Goal: Find contact information: Find contact information

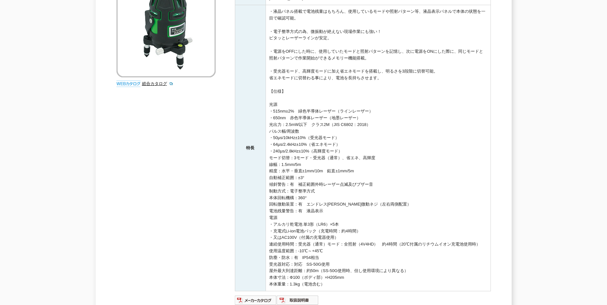
scroll to position [192, 0]
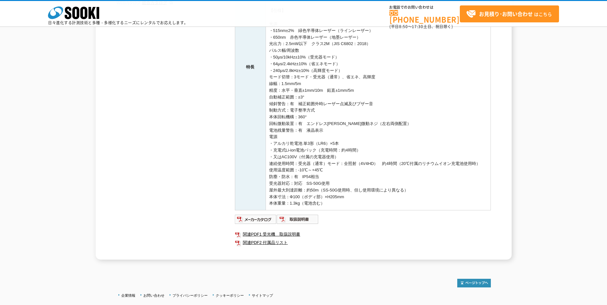
drag, startPoint x: 333, startPoint y: 205, endPoint x: 267, endPoint y: 36, distance: 180.5
click at [267, 36] on td "・液晶パネル搭載で電池残量はもちろん、使用しているモードや照射パターン等、液晶表示パネルで本体の状態を一目で確認可能。 ・電子整準方式の為、微振動が絶えない現…" at bounding box center [378, 67] width 225 height 286
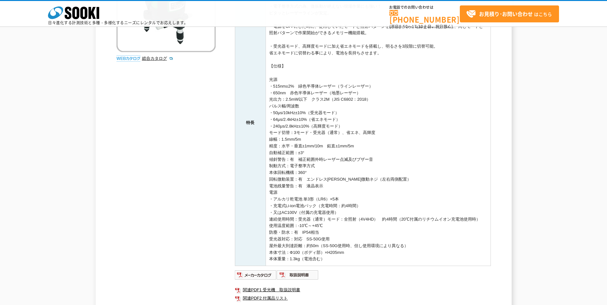
scroll to position [32, 0]
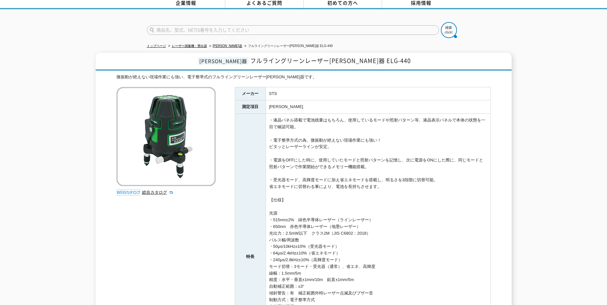
drag, startPoint x: 268, startPoint y: 116, endPoint x: 389, endPoint y: 222, distance: 160.8
click at [389, 222] on td "・液晶パネル搭載で電池残量はもちろん、使用しているモードや照射パターン等、液晶表示パネルで本体の状態を一目で確認可能。 ・電子整準方式の為、微振動が絶えない現…" at bounding box center [378, 257] width 225 height 286
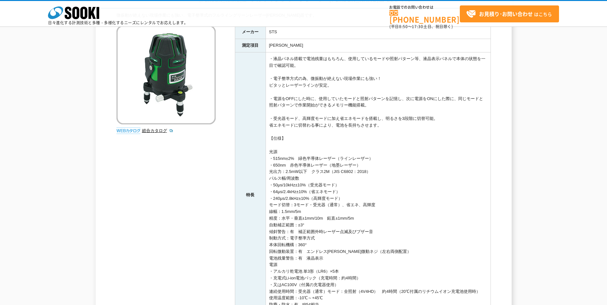
click at [542, 79] on div "墨出器 フルライングリーンレーザー墨出器 ELG-440 微振動が絶えない現場作業にも強い、電子整準式のフルライングリーンレーザー墨出器です。 総合カタログ …" at bounding box center [303, 189] width 607 height 397
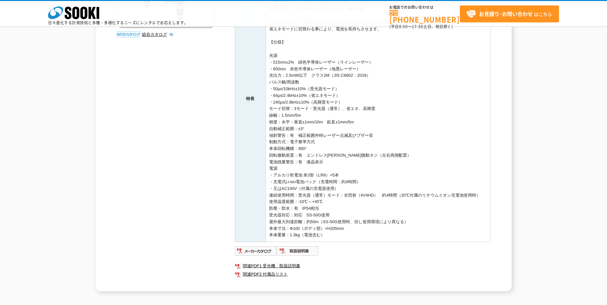
scroll to position [224, 0]
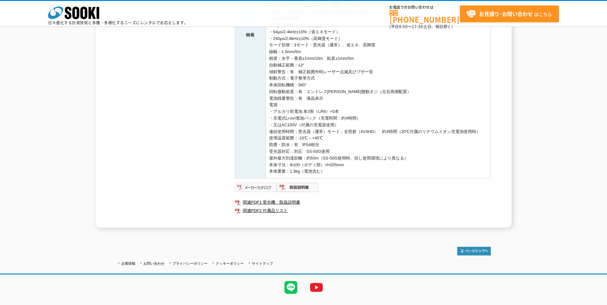
click at [259, 187] on img at bounding box center [256, 187] width 42 height 10
click at [155, 148] on div "微振動が絶えない現場作業にも強い、電子整準式のフルライングリーンレーザー墨出器です。 総合カタログ メーカー STS 測定項目 墨出 特長 ・液晶パネル搭載で…" at bounding box center [303, 40] width 374 height 376
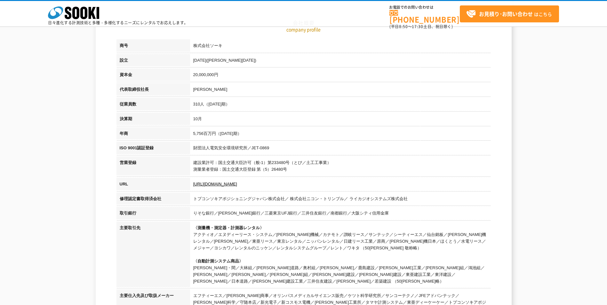
scroll to position [16, 0]
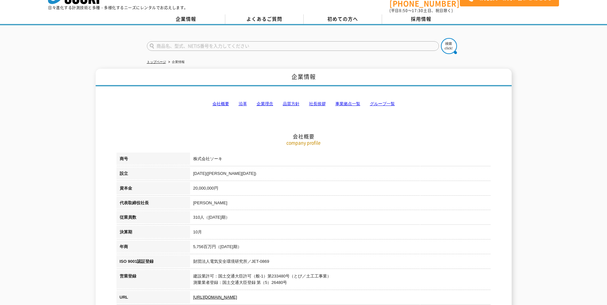
click at [340, 101] on link "事業拠点一覧" at bounding box center [347, 103] width 25 height 5
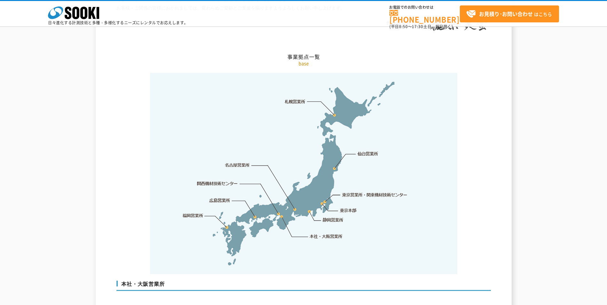
scroll to position [1285, 0]
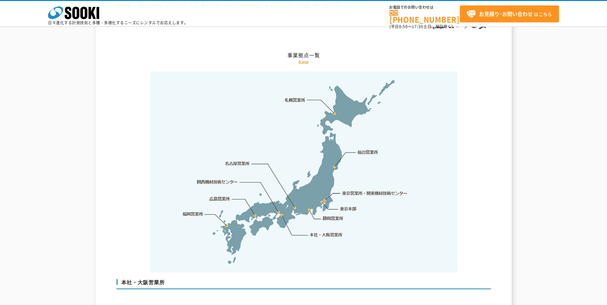
click at [278, 199] on img at bounding box center [303, 172] width 307 height 202
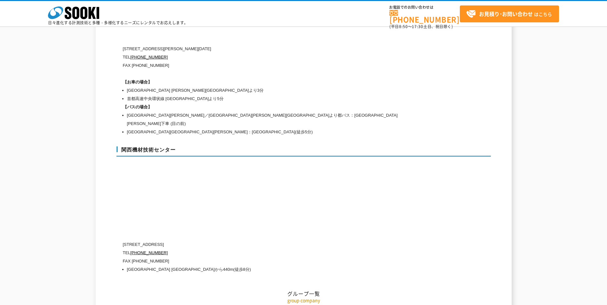
scroll to position [2789, 0]
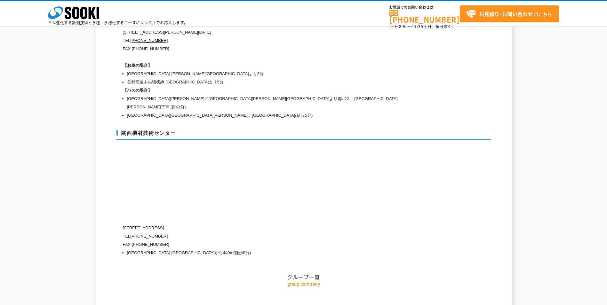
drag, startPoint x: 209, startPoint y: 206, endPoint x: 124, endPoint y: 201, distance: 84.9
drag, startPoint x: 124, startPoint y: 201, endPoint x: 242, endPoint y: 229, distance: 121.5
click at [242, 249] on li "[GEOGRAPHIC_DATA] [GEOGRAPHIC_DATA]から440m(徒歩8分)" at bounding box center [278, 253] width 303 height 8
drag, startPoint x: 231, startPoint y: 229, endPoint x: 120, endPoint y: 202, distance: 114.2
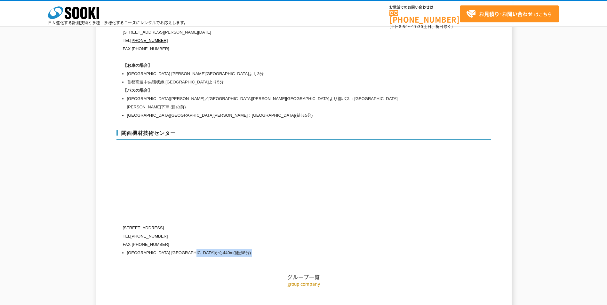
drag, startPoint x: 215, startPoint y: 205, endPoint x: 123, endPoint y: 206, distance: 92.5
click at [123, 224] on p "[STREET_ADDRESS]" at bounding box center [276, 228] width 307 height 8
drag, startPoint x: 123, startPoint y: 206, endPoint x: 127, endPoint y: 206, distance: 4.5
copy p "[STREET_ADDRESS]"
